Goal: Task Accomplishment & Management: Use online tool/utility

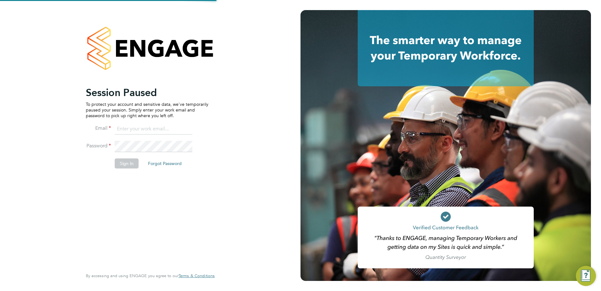
type input "[PERSON_NAME][EMAIL_ADDRESS][DOMAIN_NAME]"
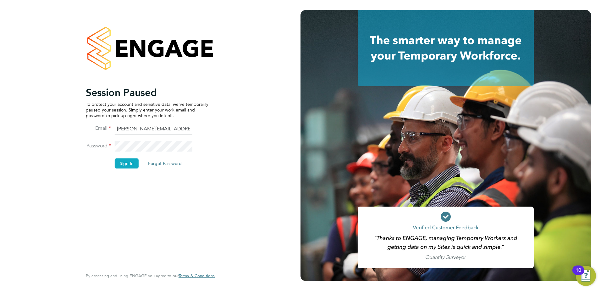
click at [129, 163] on button "Sign In" at bounding box center [127, 163] width 24 height 10
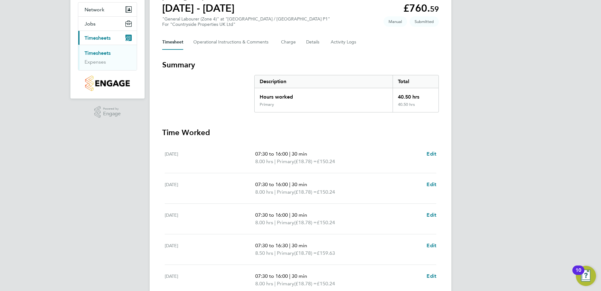
scroll to position [164, 0]
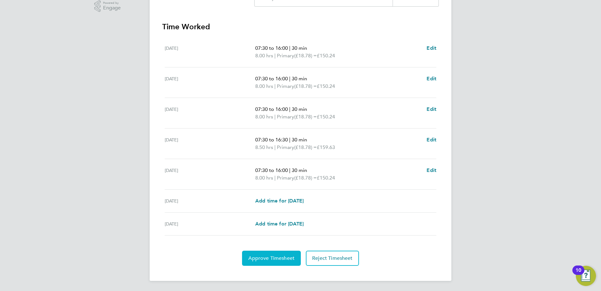
click at [277, 258] on span "Approve Timesheet" at bounding box center [272, 258] width 46 height 6
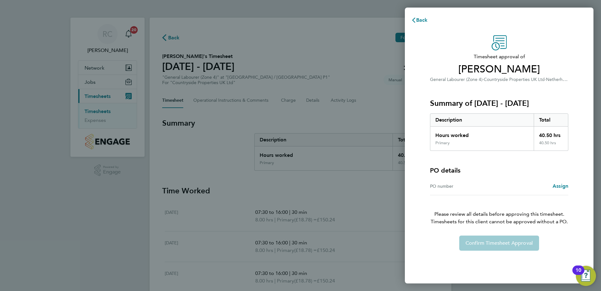
click at [513, 247] on div "Confirm Timesheet Approval" at bounding box center [500, 242] width 154 height 15
click at [422, 19] on span "Back" at bounding box center [422, 20] width 12 height 6
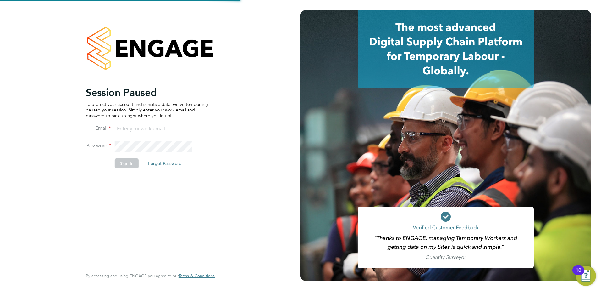
type input "[PERSON_NAME][EMAIL_ADDRESS][DOMAIN_NAME]"
